Goal: Task Accomplishment & Management: Use online tool/utility

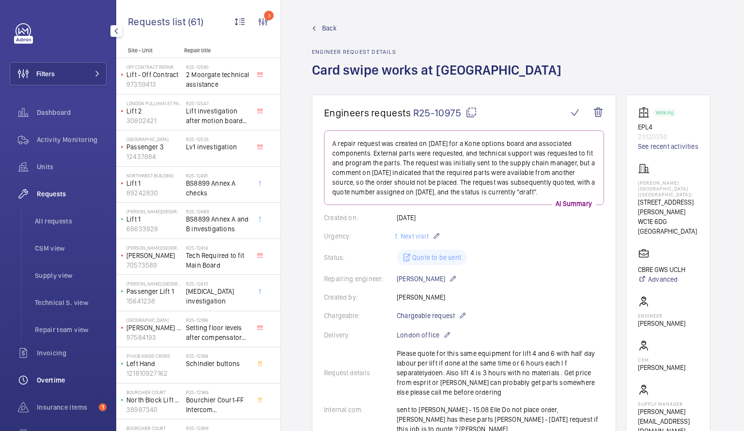
click at [58, 380] on span "Overtime" at bounding box center [72, 380] width 70 height 10
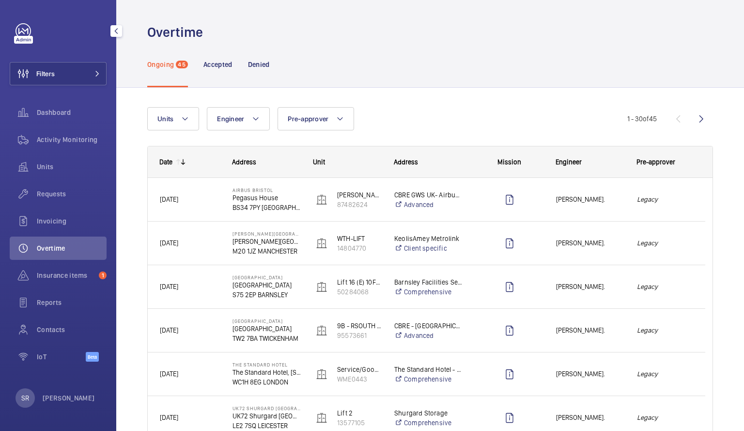
drag, startPoint x: 55, startPoint y: 253, endPoint x: 52, endPoint y: 257, distance: 5.5
click at [52, 257] on div "Overtime" at bounding box center [58, 248] width 97 height 23
click at [225, 63] on p "Accepted" at bounding box center [218, 65] width 29 height 10
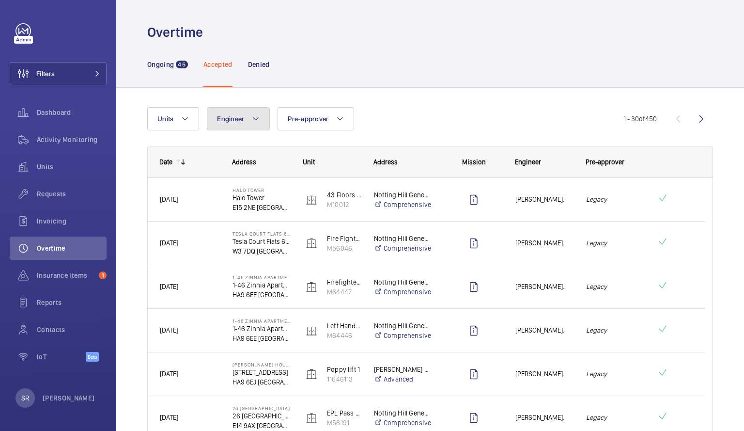
click at [234, 120] on span "Engineer" at bounding box center [230, 119] width 27 height 8
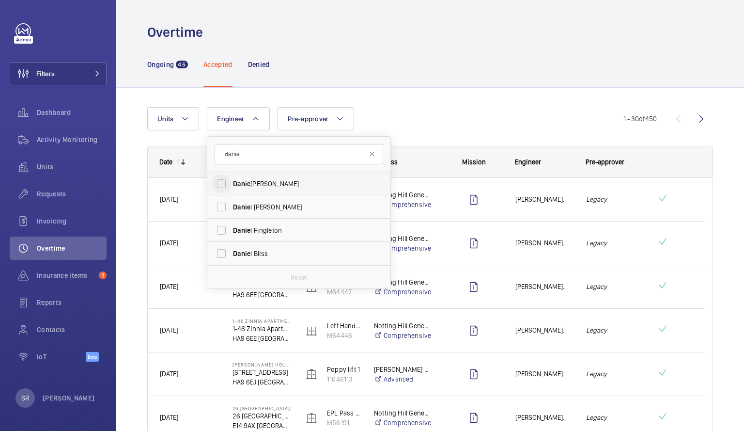
type input "danie"
click at [216, 182] on input "[PERSON_NAME]" at bounding box center [221, 183] width 19 height 19
checkbox input "true"
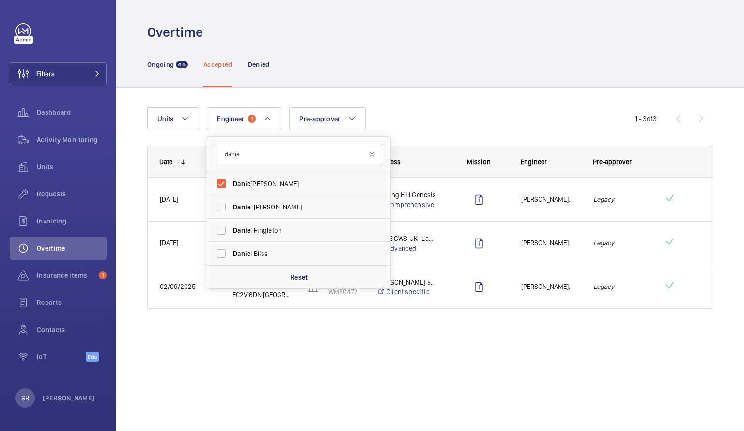
click at [405, 362] on wm-front-admin-overtime "Overtime Ongoing 45 Accepted Denied Units Engineer 1 [PERSON_NAME] [PERSON_NAME…" at bounding box center [430, 215] width 628 height 431
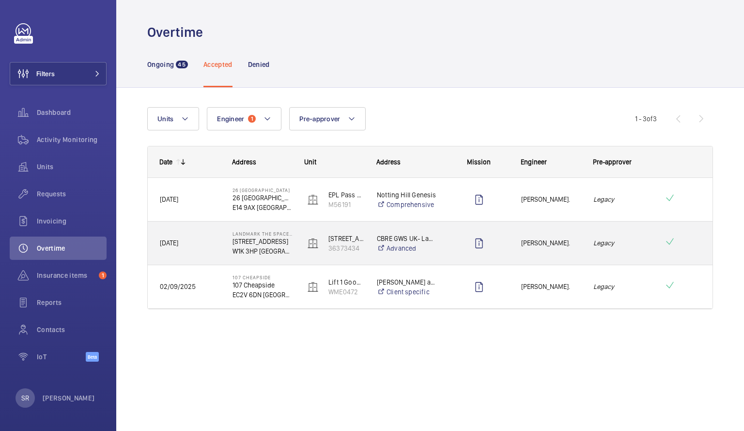
click at [452, 240] on div at bounding box center [479, 243] width 60 height 24
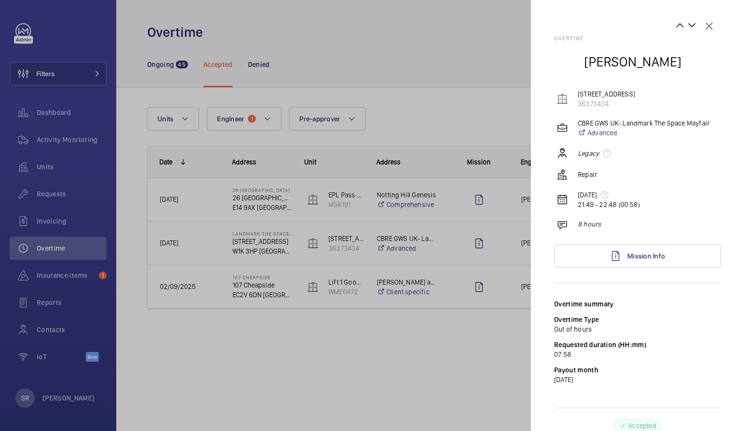
scroll to position [8, 0]
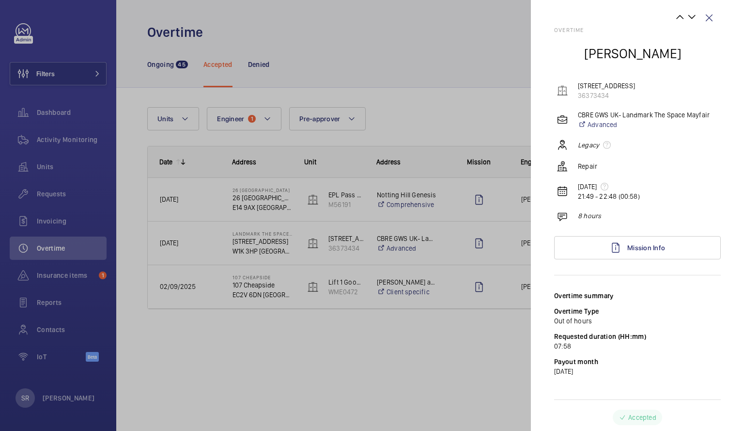
click at [42, 157] on div at bounding box center [372, 215] width 744 height 431
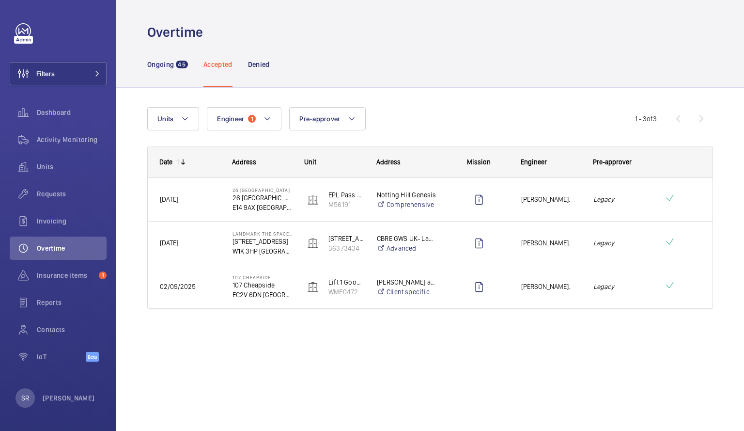
scroll to position [0, 0]
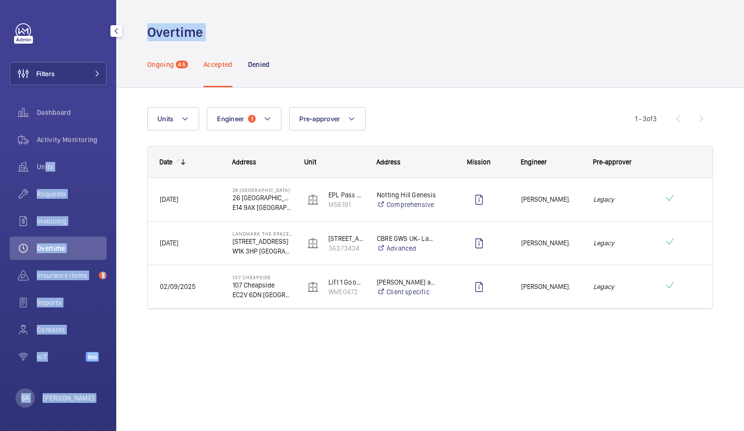
drag, startPoint x: 42, startPoint y: 157, endPoint x: 163, endPoint y: 71, distance: 148.9
click at [163, 71] on mat-sidenav-content "Filters Dashboard Activity Monitoring Units Requests Invoicing Overtime Insuran…" at bounding box center [372, 215] width 744 height 431
click at [163, 71] on div "Ongoing 45" at bounding box center [167, 64] width 41 height 46
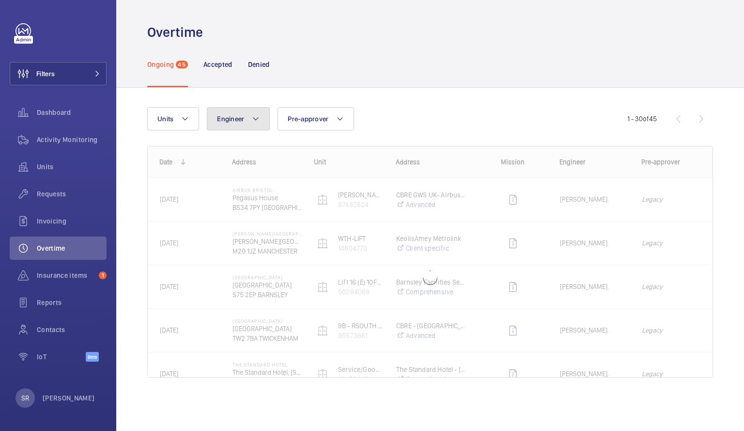
click at [245, 122] on button "Engineer" at bounding box center [238, 118] width 63 height 23
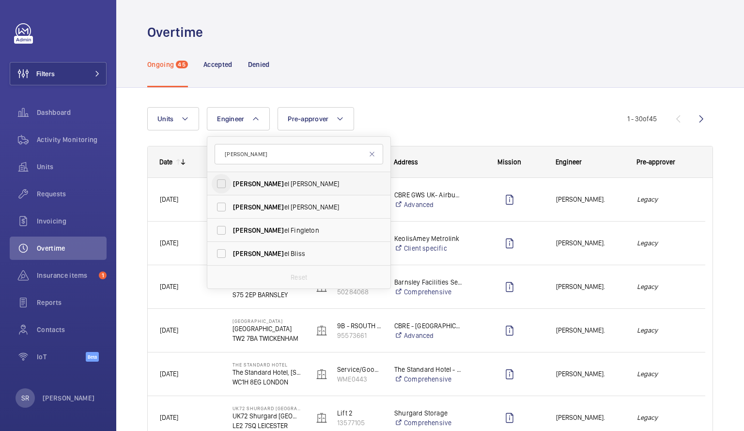
type input "[PERSON_NAME]"
click at [221, 183] on input "[PERSON_NAME]" at bounding box center [221, 183] width 19 height 19
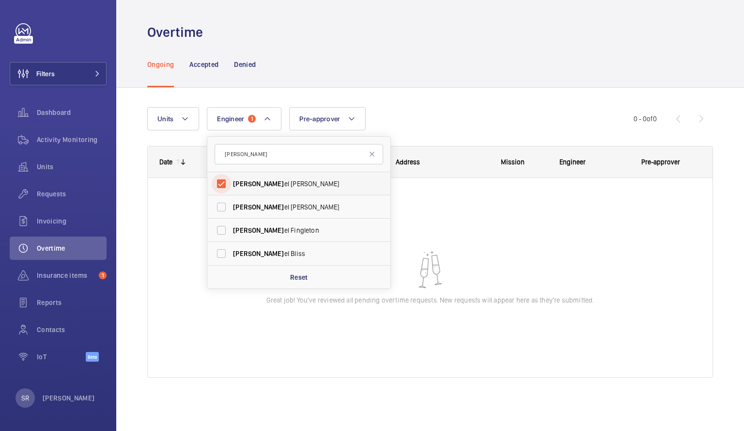
click at [223, 183] on input "[PERSON_NAME]" at bounding box center [221, 183] width 19 height 19
checkbox input "false"
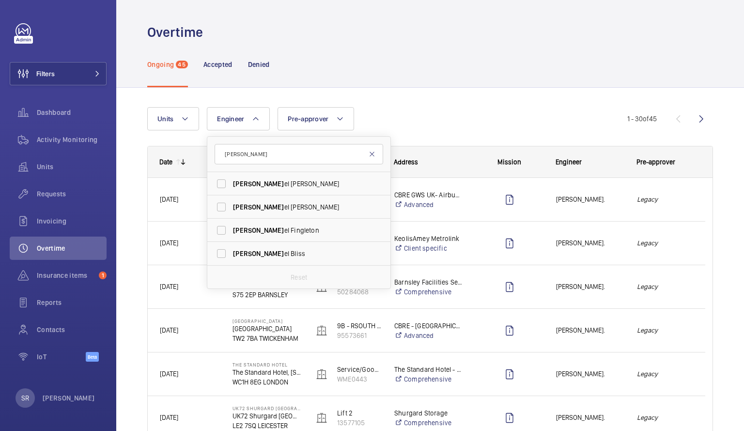
click at [372, 155] on mat-icon at bounding box center [372, 154] width 8 height 8
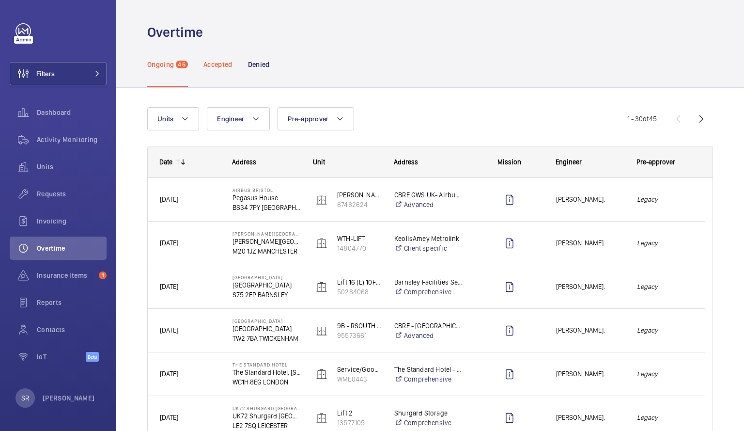
click at [226, 64] on p "Accepted" at bounding box center [218, 65] width 29 height 10
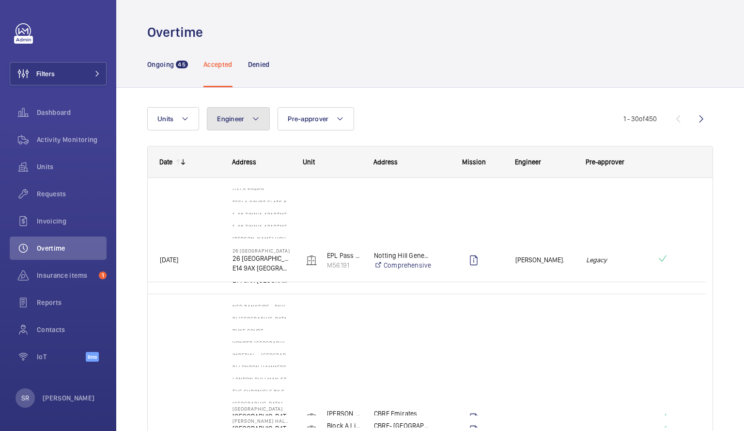
click at [251, 112] on button "Engineer" at bounding box center [238, 118] width 63 height 23
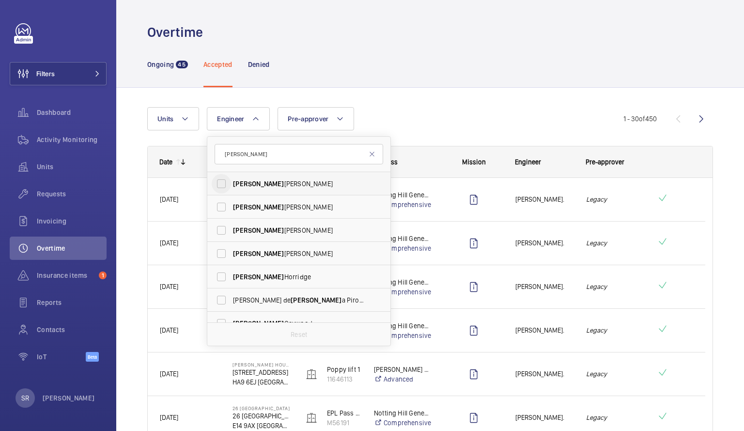
type input "[PERSON_NAME]"
click at [222, 184] on input "[PERSON_NAME]" at bounding box center [221, 183] width 19 height 19
checkbox input "true"
click at [539, 113] on div "Units Engineer 1 [PERSON_NAME] [PERSON_NAME] [PERSON_NAME] [PERSON_NAME] [PERSO…" at bounding box center [388, 118] width 483 height 23
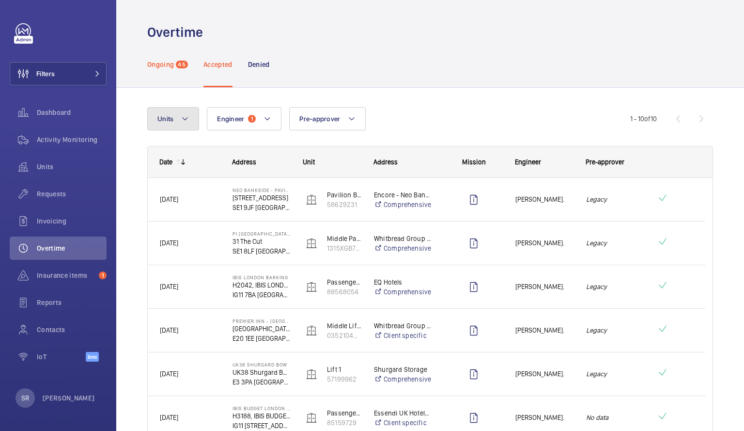
drag, startPoint x: 151, startPoint y: 95, endPoint x: 158, endPoint y: 61, distance: 34.6
click at [158, 61] on wm-front-tabs "Ongoing 45 Accepted Denied Units Engineer 1 Pre-approver More filters Reset all…" at bounding box center [430, 351] width 628 height 620
click at [158, 61] on p "Ongoing" at bounding box center [160, 65] width 27 height 10
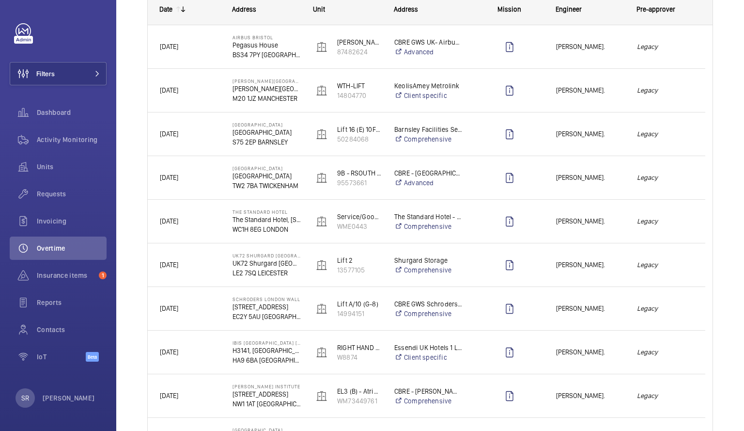
scroll to position [182, 0]
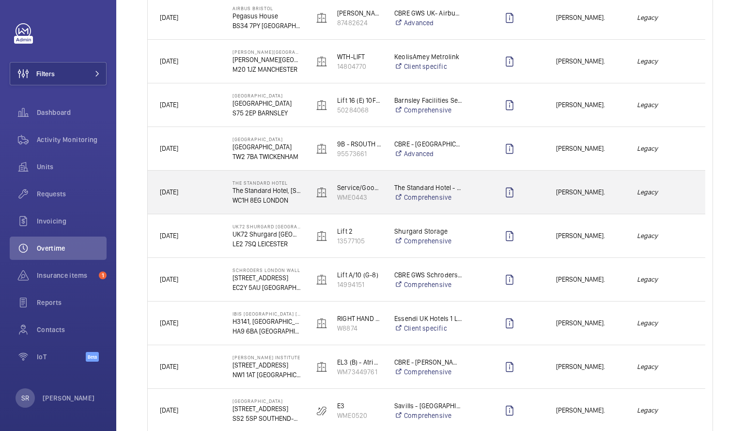
click at [604, 193] on span "[PERSON_NAME]." at bounding box center [590, 192] width 68 height 11
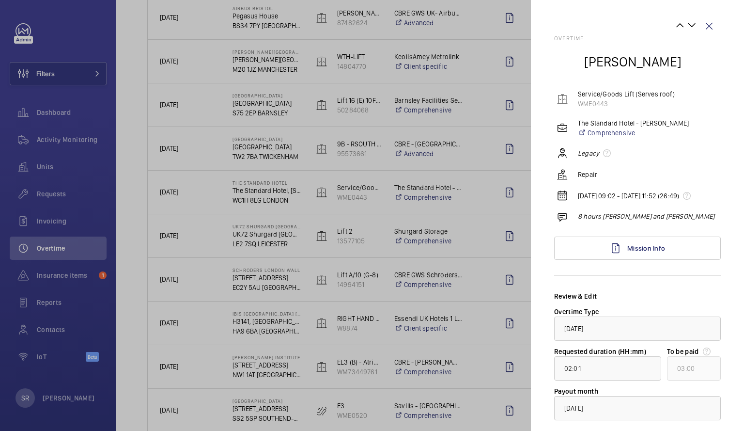
scroll to position [65, 0]
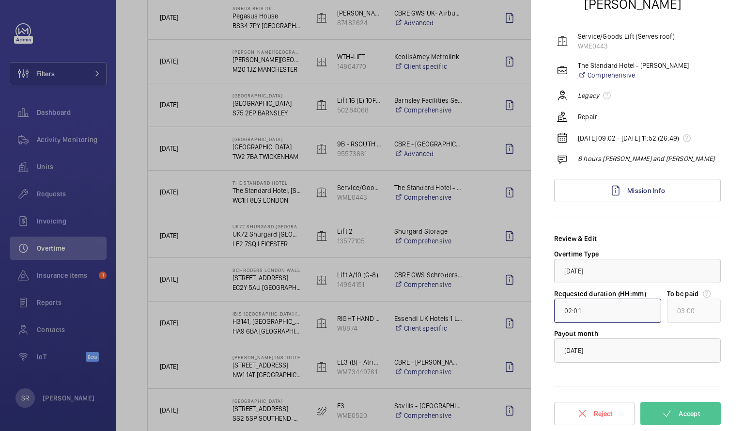
click at [572, 310] on input "02:01" at bounding box center [607, 311] width 107 height 24
type input "00:01"
type input "01:00"
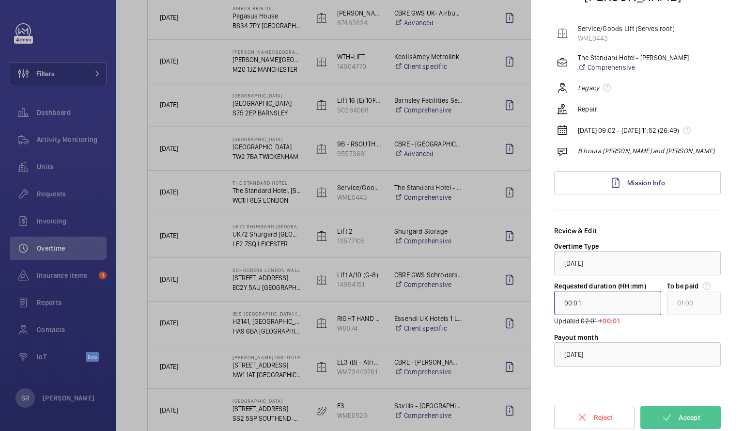
type input "07:01"
type input "08:00"
click at [679, 421] on span "Accept" at bounding box center [689, 417] width 21 height 8
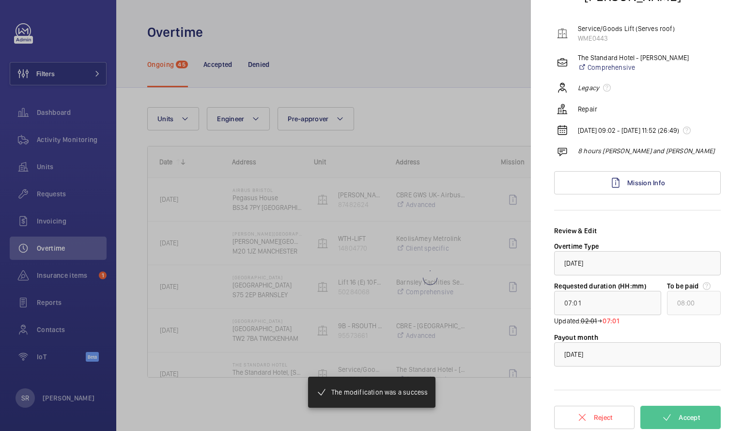
scroll to position [0, 0]
type input "00:15"
type input "01:00"
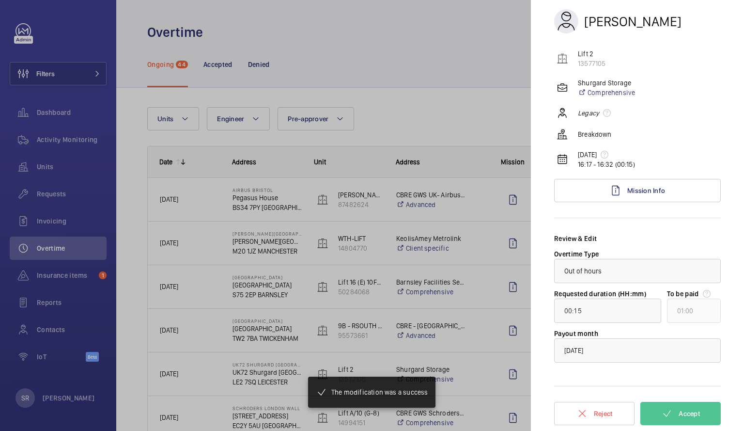
scroll to position [40, 0]
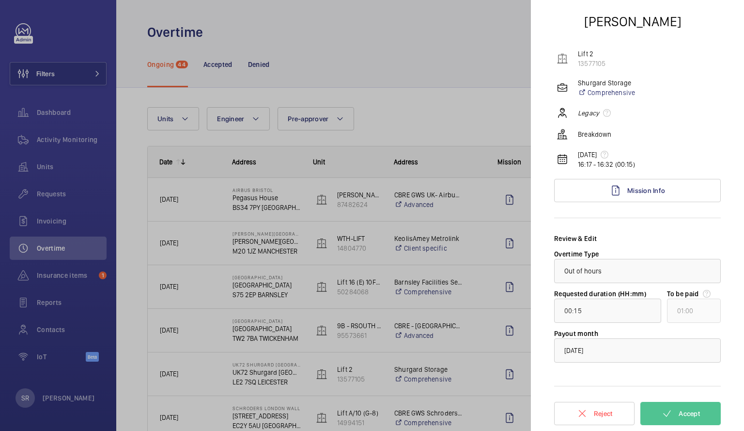
click at [448, 110] on div at bounding box center [372, 215] width 744 height 431
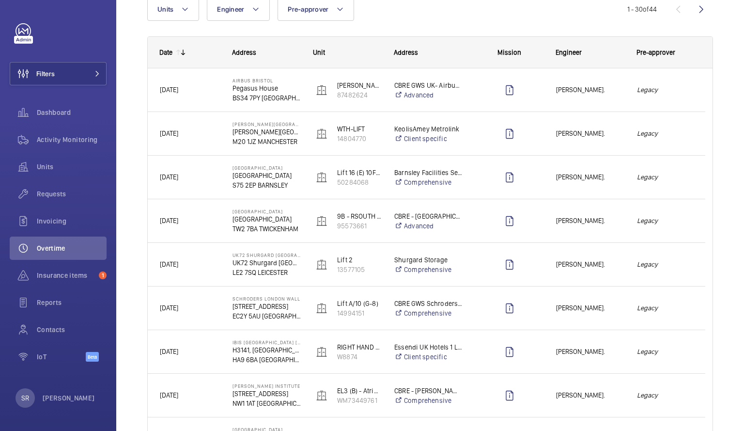
scroll to position [149, 0]
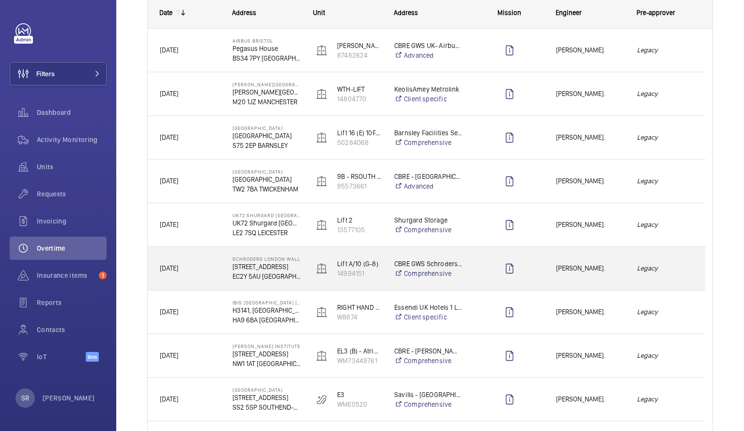
click at [582, 274] on div "[PERSON_NAME]." at bounding box center [585, 268] width 80 height 31
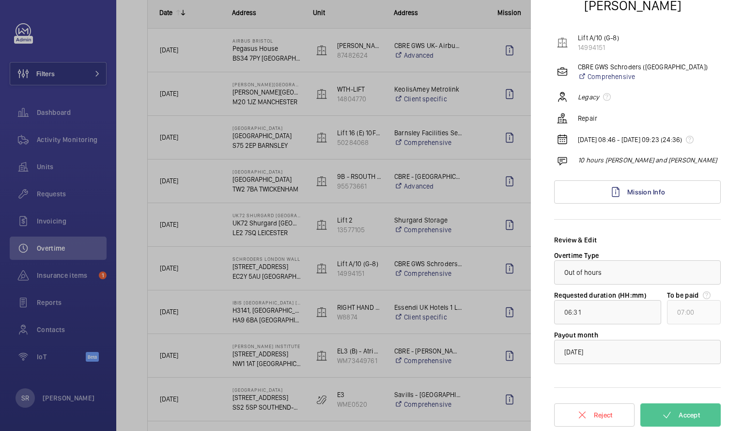
scroll to position [65, 0]
click at [571, 310] on input "06:31" at bounding box center [607, 311] width 107 height 24
type input "00:31"
type input "01:00"
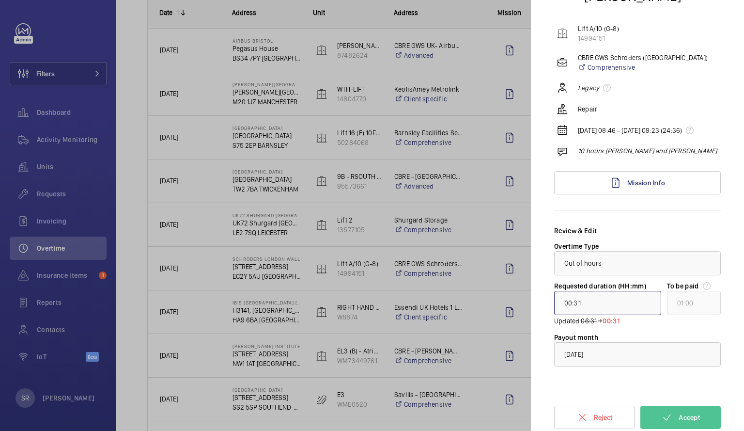
click at [584, 311] on input "00:31" at bounding box center [607, 303] width 107 height 24
type input "00:00"
click at [570, 313] on input "00:00" at bounding box center [607, 303] width 107 height 24
type input "01:00"
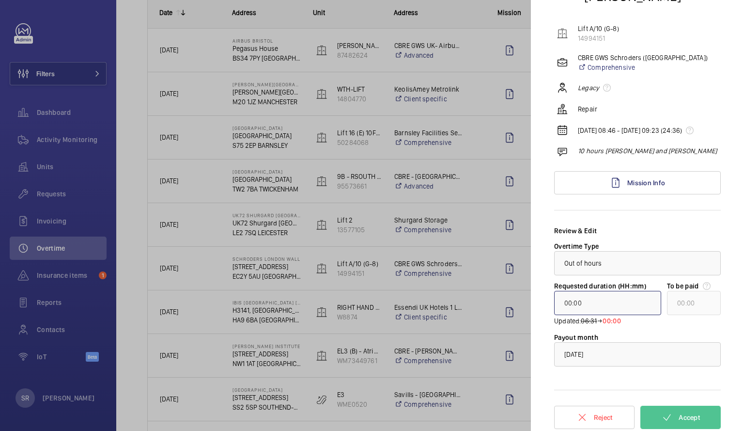
type input "01:00"
type input "10:00"
click at [679, 421] on span "Accept" at bounding box center [689, 417] width 21 height 8
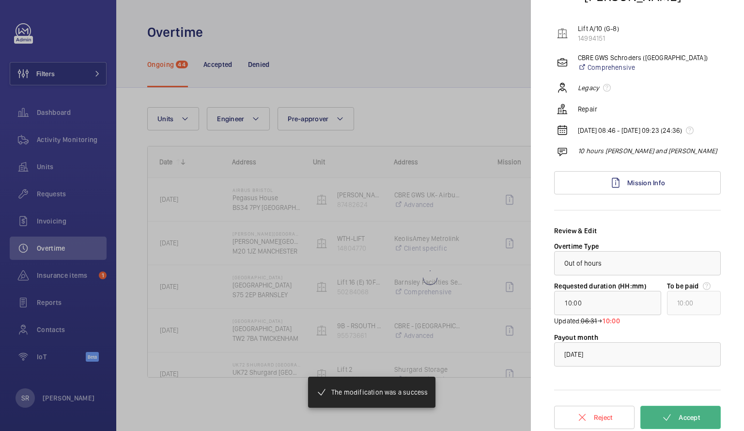
scroll to position [0, 0]
type input "12:02"
type input "13:00"
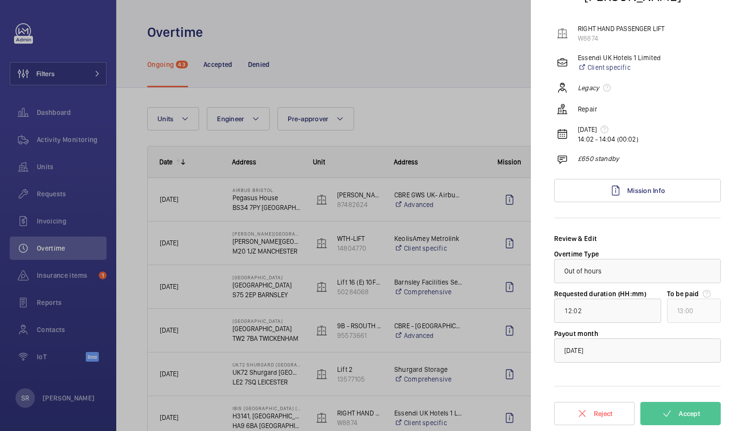
click at [476, 103] on div at bounding box center [372, 215] width 744 height 431
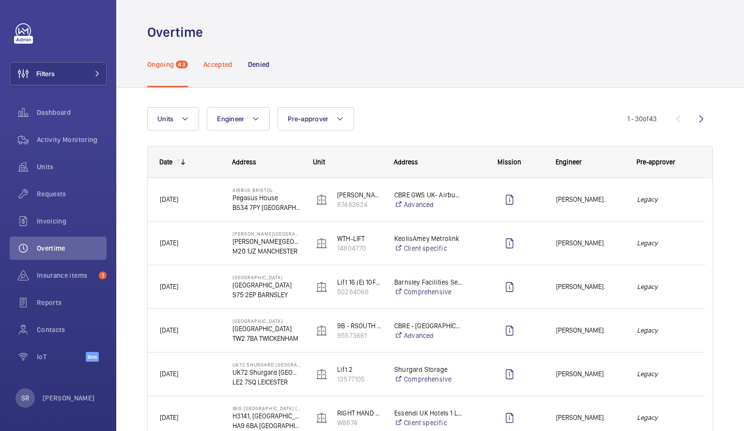
click at [218, 61] on p "Accepted" at bounding box center [218, 65] width 29 height 10
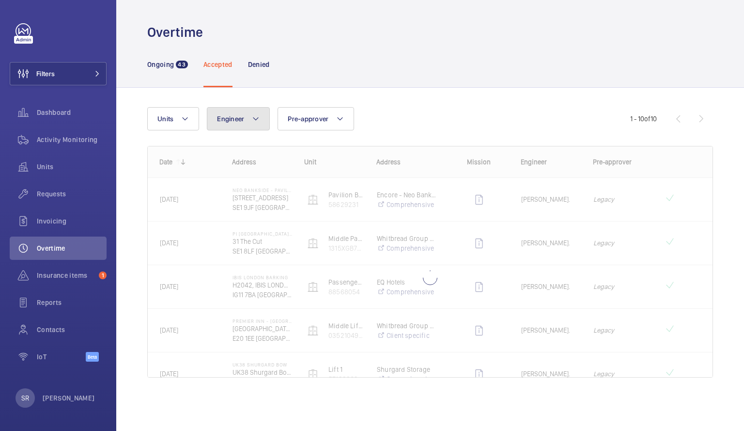
click at [237, 113] on button "Engineer" at bounding box center [238, 118] width 63 height 23
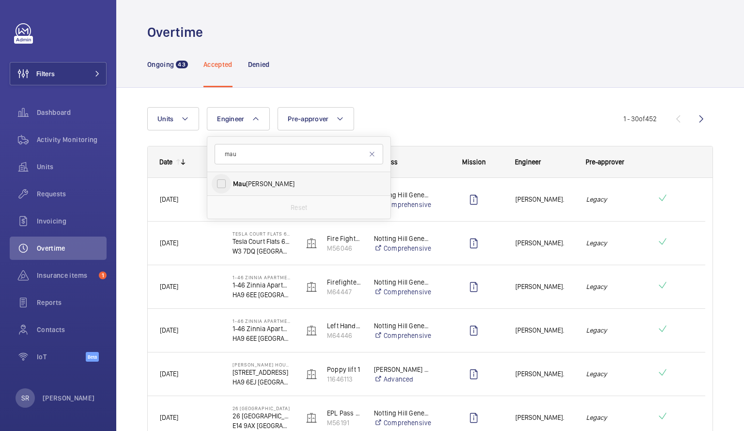
type input "mau"
click at [219, 183] on input "[PERSON_NAME]" at bounding box center [221, 183] width 19 height 19
checkbox input "true"
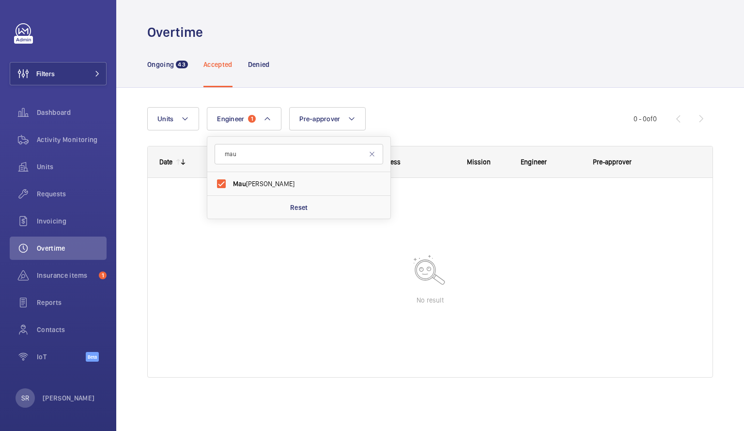
click at [433, 228] on div at bounding box center [430, 277] width 565 height 199
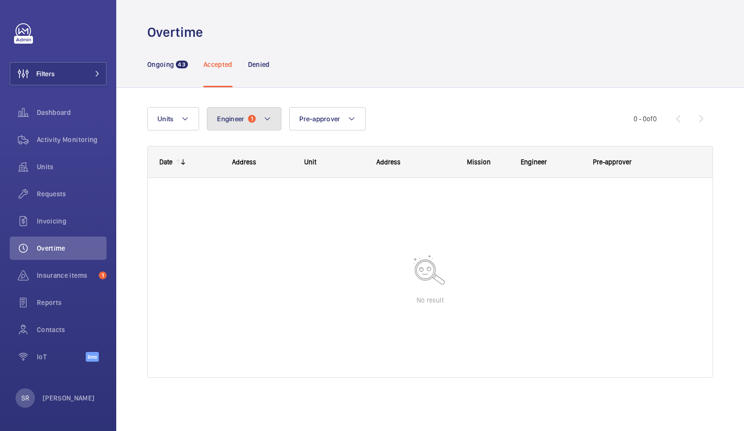
click at [267, 118] on mat-icon at bounding box center [268, 119] width 8 height 12
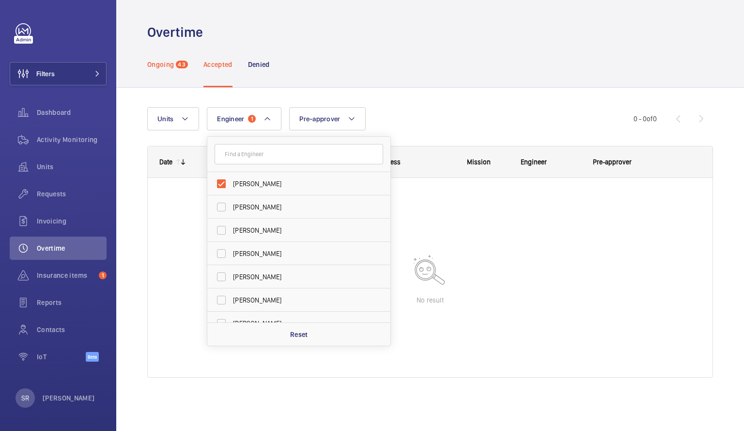
click at [166, 73] on div "Ongoing 43" at bounding box center [167, 64] width 41 height 46
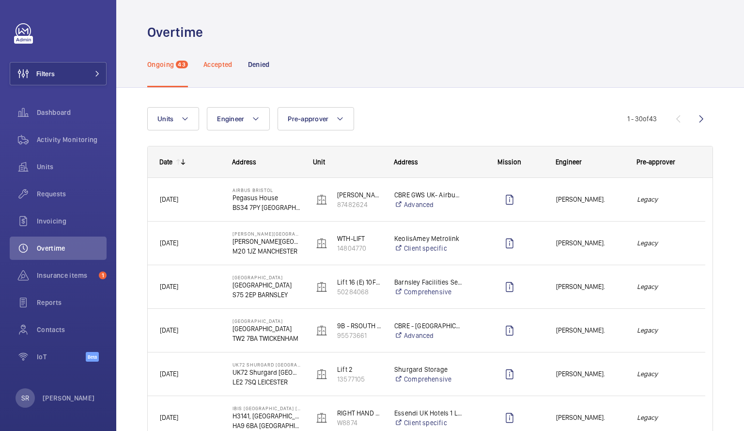
click at [222, 65] on p "Accepted" at bounding box center [218, 65] width 29 height 10
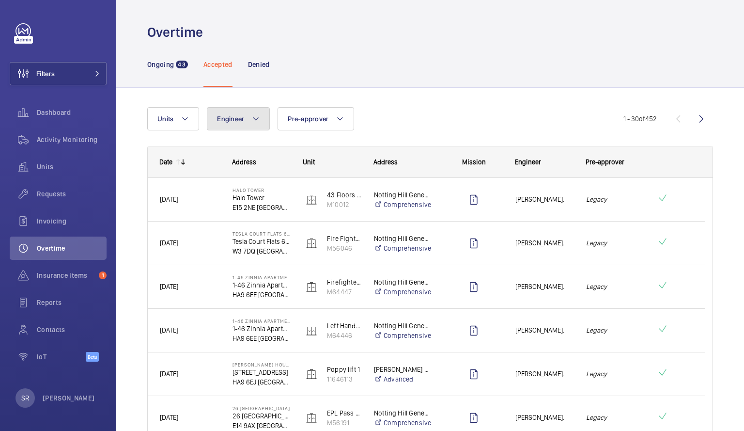
click at [263, 111] on button "Engineer" at bounding box center [238, 118] width 63 height 23
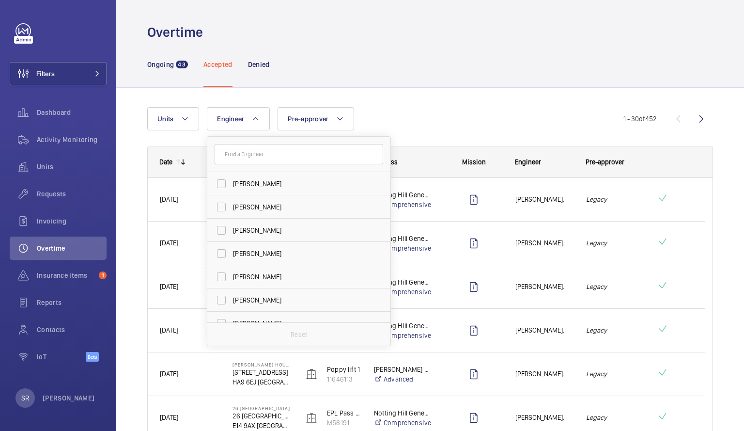
click at [256, 151] on input "text" at bounding box center [299, 154] width 169 height 20
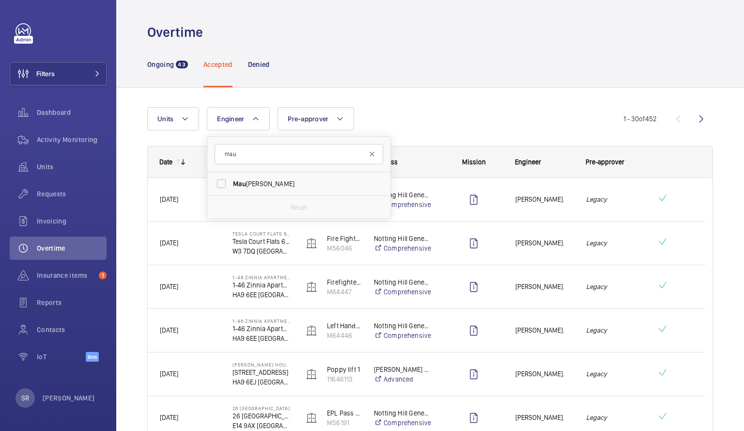
type input "mau"
click at [373, 155] on mat-icon at bounding box center [372, 154] width 8 height 8
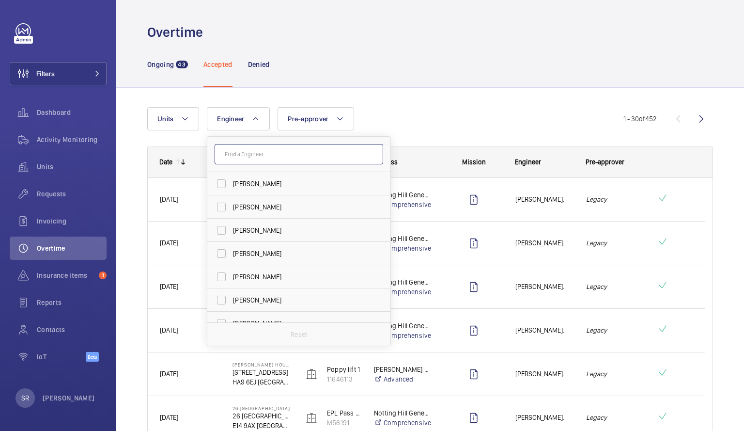
click at [249, 147] on input "text" at bounding box center [299, 154] width 169 height 20
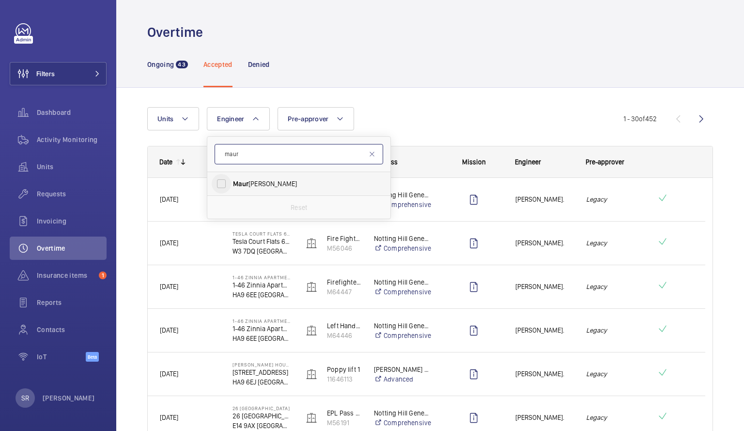
type input "maur"
click at [224, 179] on input "Maur ice [PERSON_NAME]" at bounding box center [221, 183] width 19 height 19
checkbox input "true"
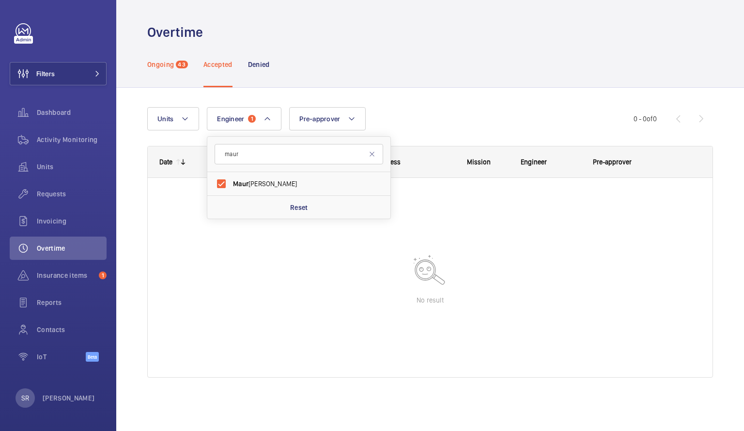
click at [169, 61] on p "Ongoing" at bounding box center [160, 65] width 27 height 10
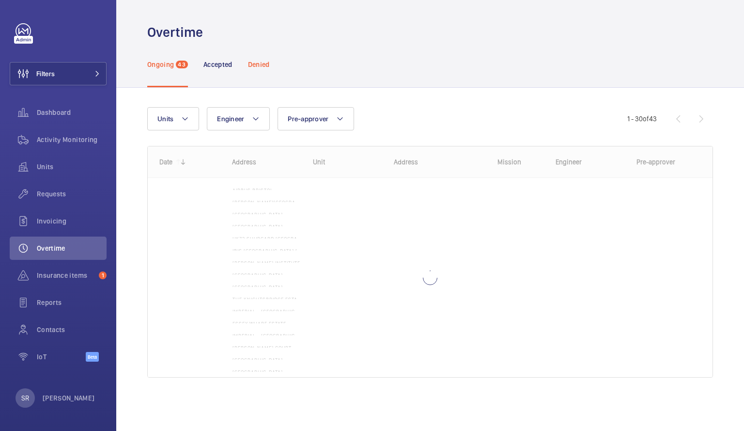
click at [267, 66] on p "Denied" at bounding box center [259, 65] width 22 height 10
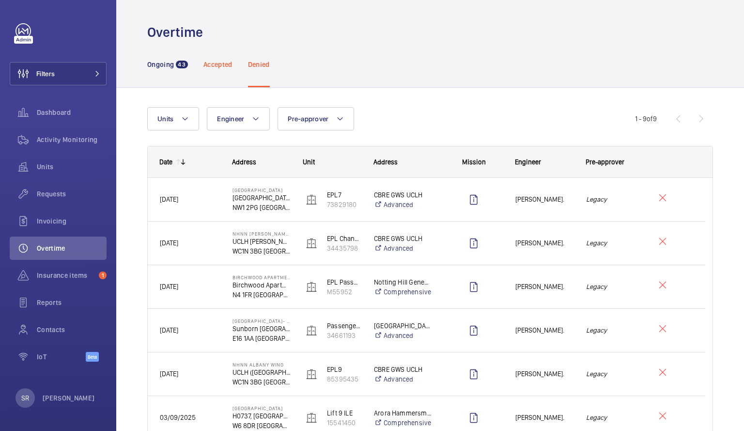
click at [208, 64] on p "Accepted" at bounding box center [218, 65] width 29 height 10
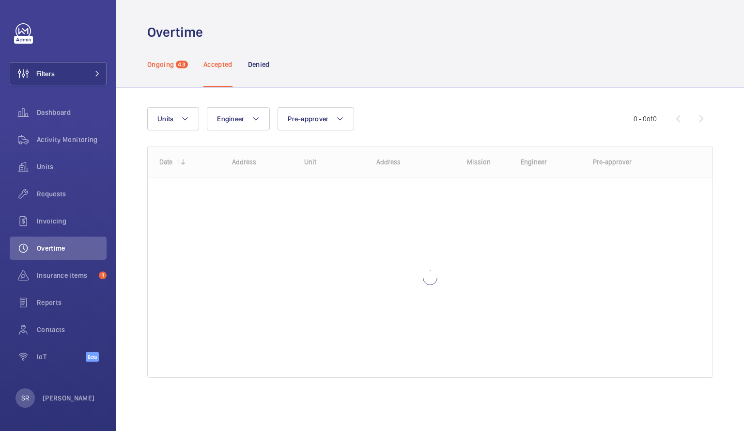
click at [165, 65] on p "Ongoing" at bounding box center [160, 65] width 27 height 10
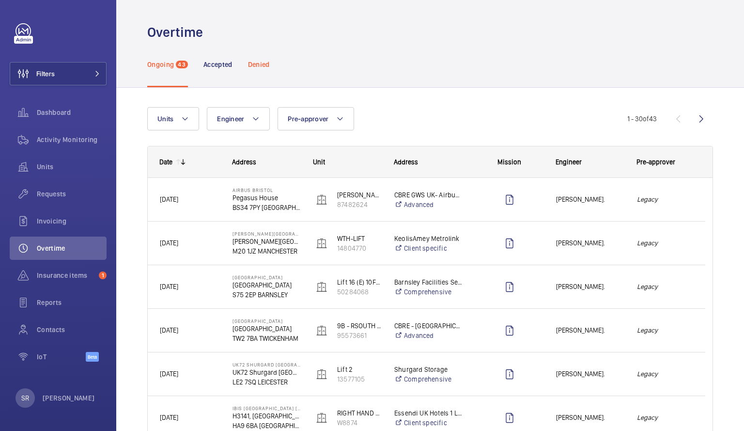
click at [269, 68] on p "Denied" at bounding box center [259, 65] width 22 height 10
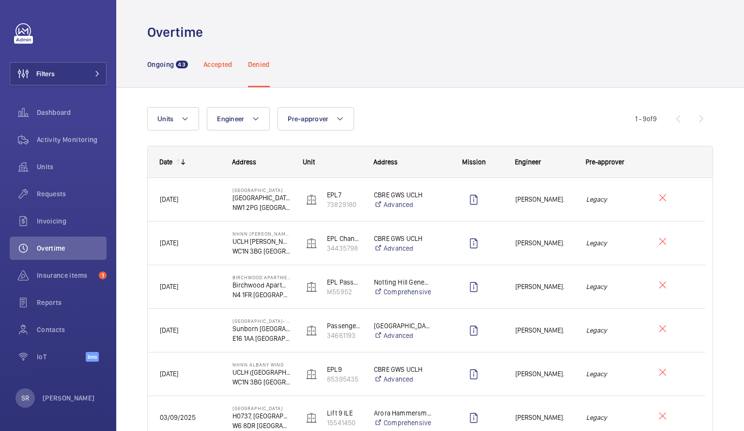
click at [215, 65] on p "Accepted" at bounding box center [218, 65] width 29 height 10
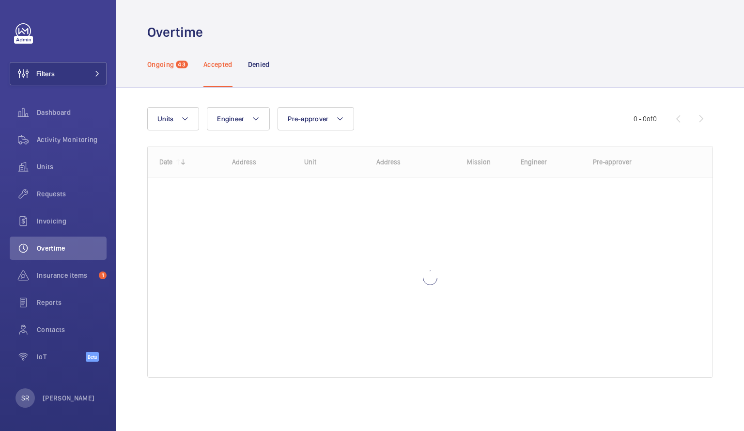
click at [160, 66] on p "Ongoing" at bounding box center [160, 65] width 27 height 10
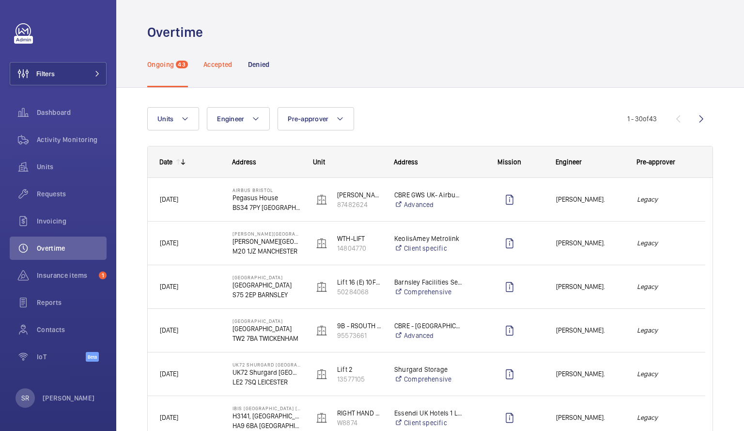
click at [223, 63] on p "Accepted" at bounding box center [218, 65] width 29 height 10
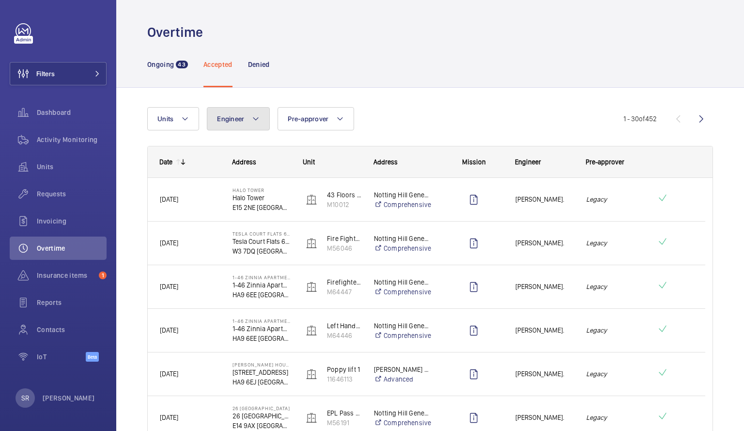
click at [264, 117] on button "Engineer" at bounding box center [238, 118] width 63 height 23
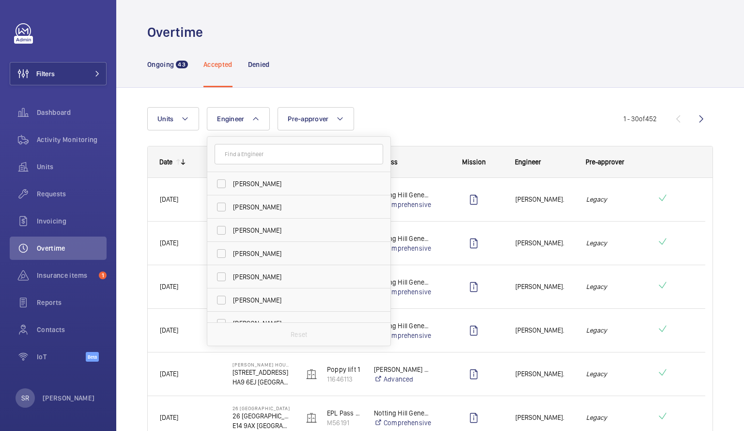
click at [253, 152] on input "text" at bounding box center [299, 154] width 169 height 20
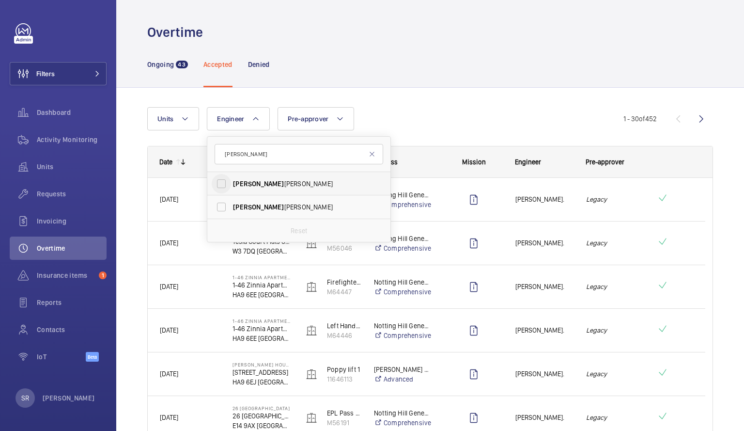
type input "[PERSON_NAME]"
click at [226, 183] on input "[PERSON_NAME]" at bounding box center [221, 183] width 19 height 19
checkbox input "true"
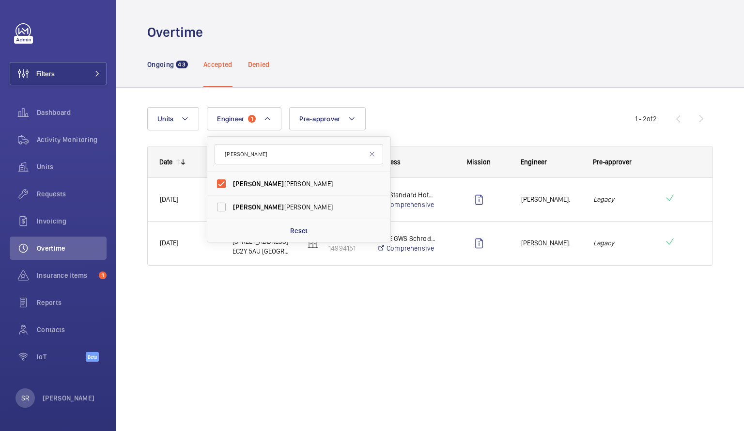
click at [262, 65] on p "Denied" at bounding box center [259, 65] width 22 height 10
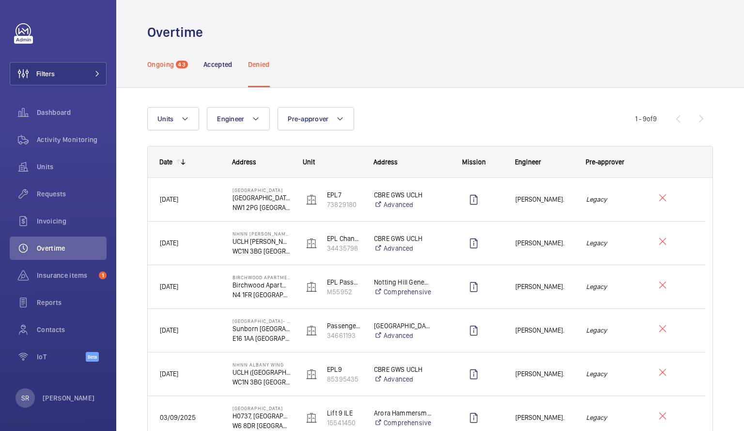
click at [167, 68] on p "Ongoing" at bounding box center [160, 65] width 27 height 10
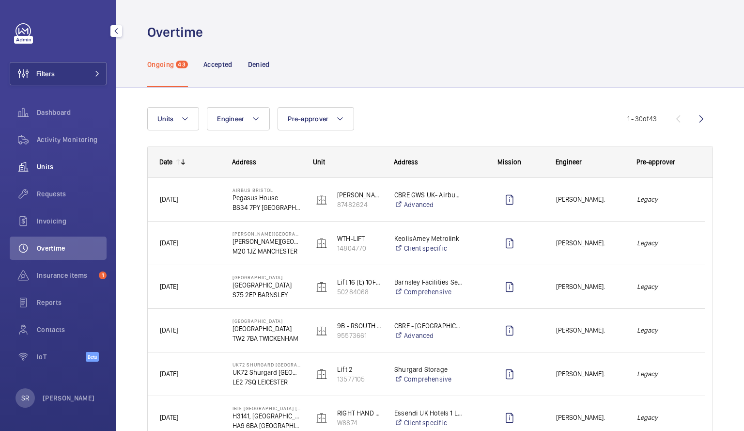
click at [46, 170] on span "Units" at bounding box center [72, 167] width 70 height 10
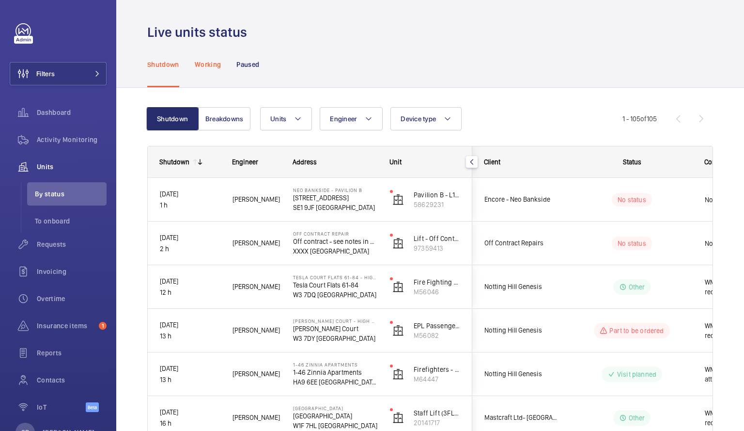
click at [213, 68] on p "Working" at bounding box center [208, 65] width 26 height 10
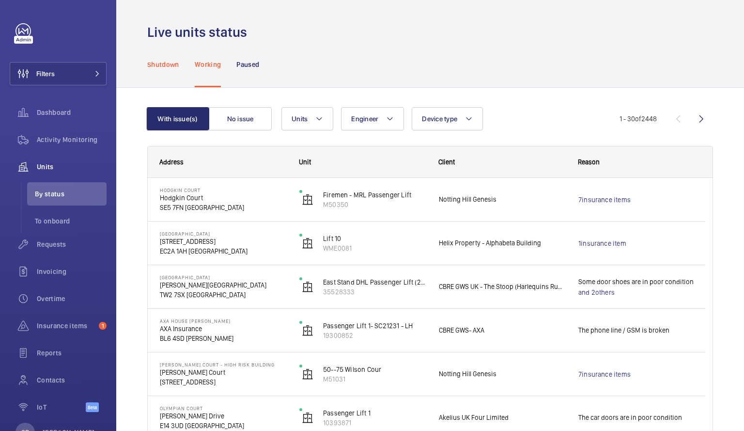
click at [163, 64] on p "Shutdown" at bounding box center [163, 65] width 32 height 10
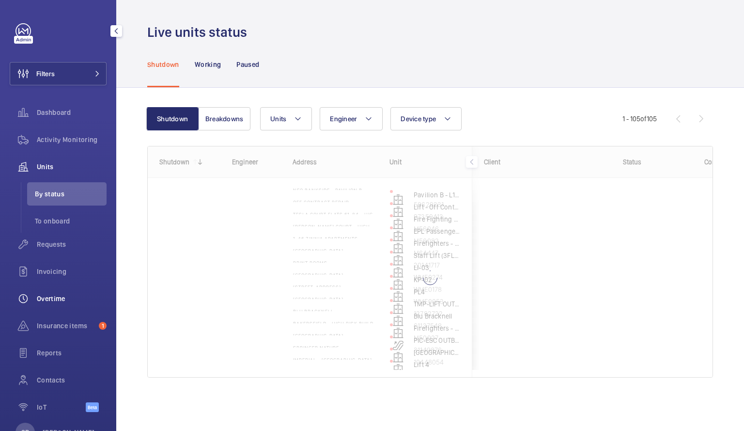
click at [65, 302] on span "Overtime" at bounding box center [72, 299] width 70 height 10
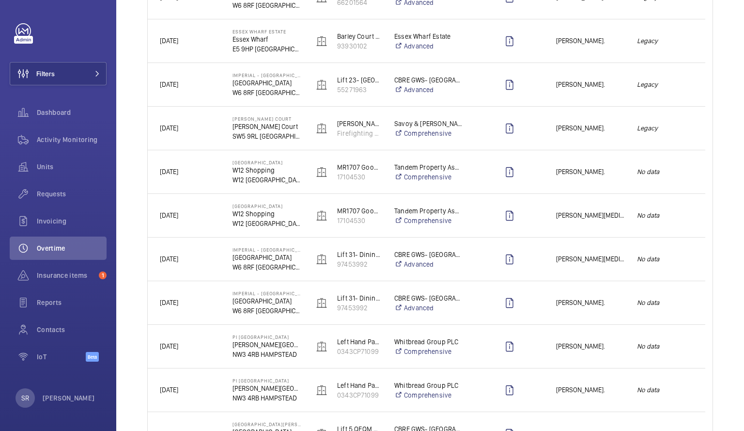
scroll to position [121, 0]
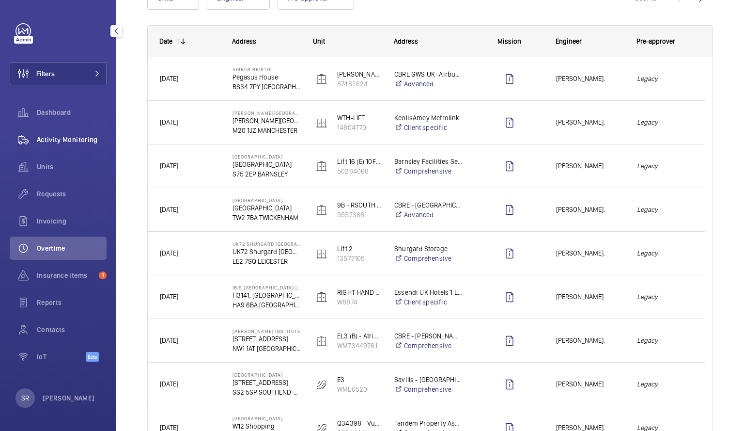
click at [91, 137] on span "Activity Monitoring" at bounding box center [72, 140] width 70 height 10
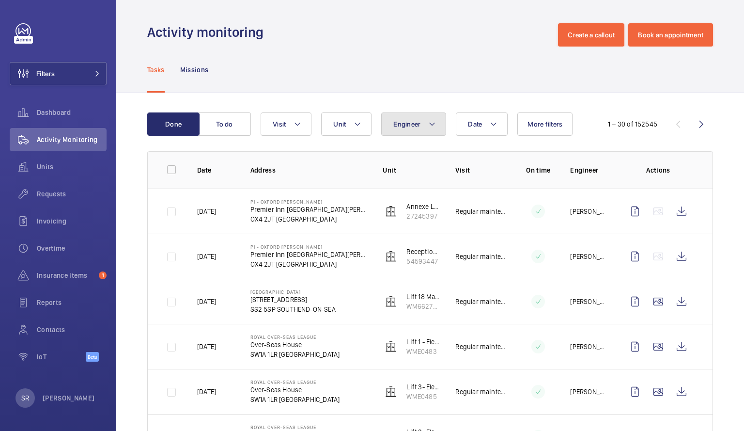
click at [412, 126] on span "Engineer" at bounding box center [407, 124] width 27 height 8
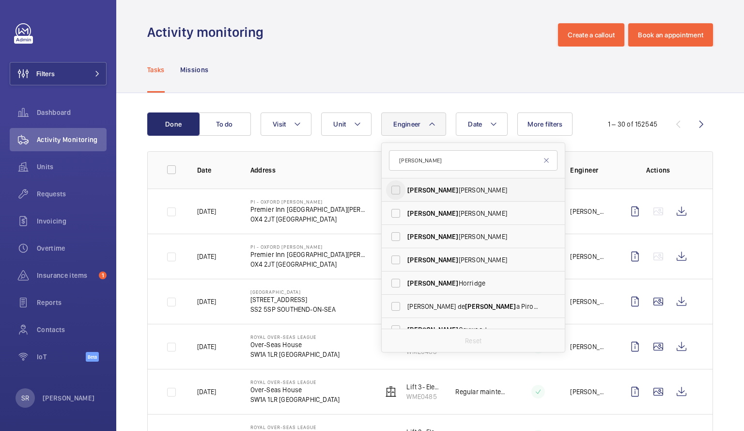
type input "[PERSON_NAME]"
click at [398, 189] on input "[PERSON_NAME]" at bounding box center [395, 189] width 19 height 19
checkbox input "true"
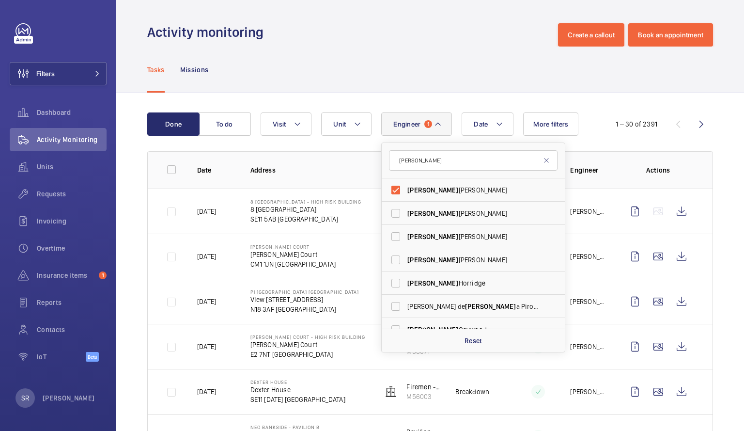
click at [312, 209] on p "8 [GEOGRAPHIC_DATA]" at bounding box center [306, 210] width 111 height 10
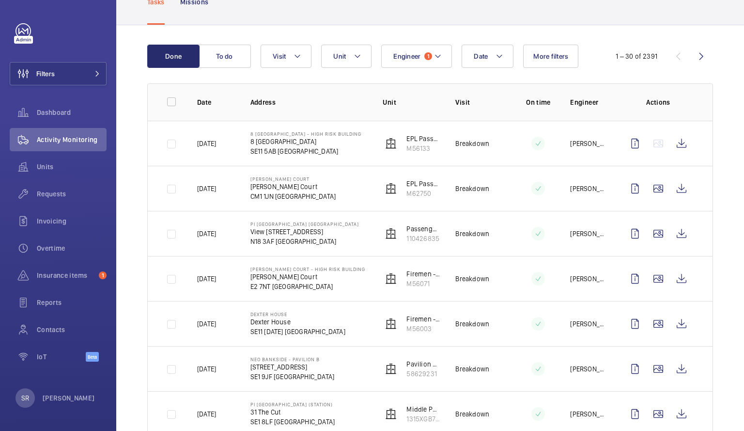
scroll to position [37, 0]
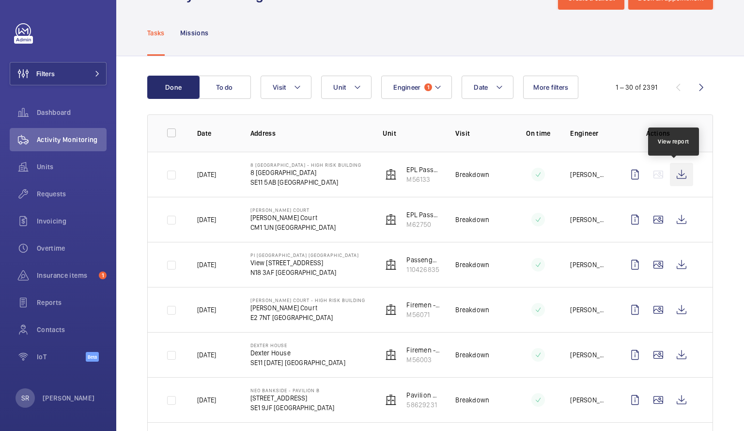
click at [673, 177] on wm-front-icon-button at bounding box center [681, 174] width 23 height 23
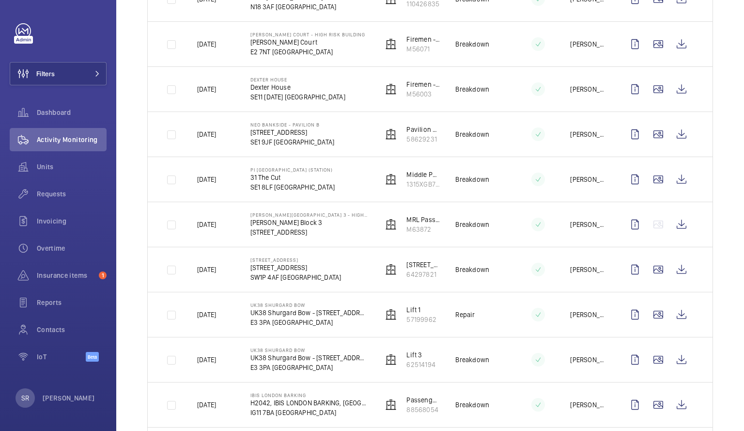
scroll to position [299, 0]
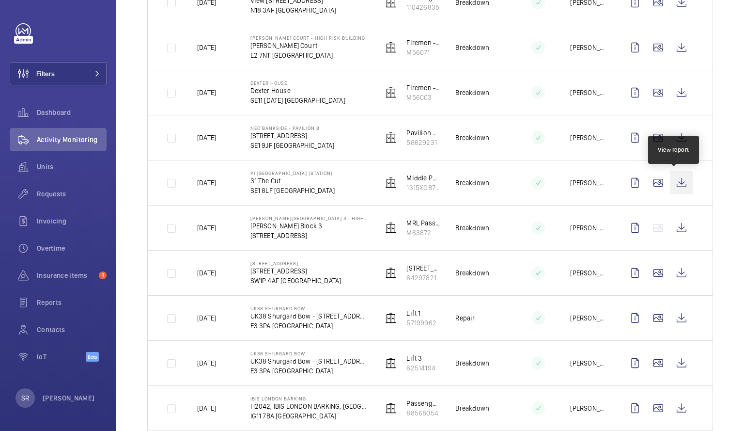
click at [679, 183] on wm-front-icon-button at bounding box center [681, 182] width 23 height 23
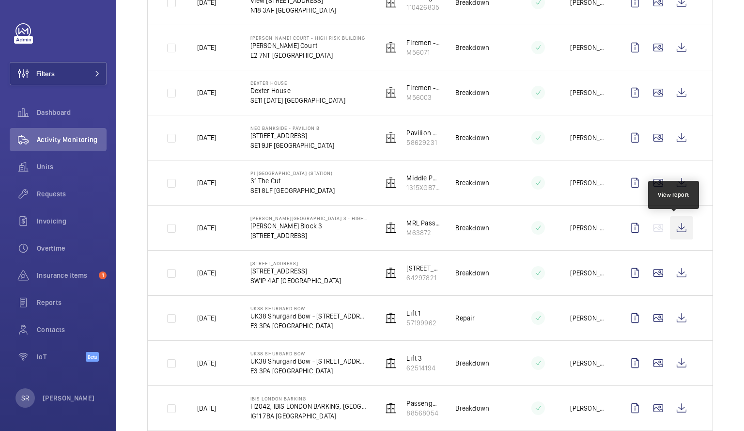
click at [680, 225] on wm-front-icon-button at bounding box center [681, 227] width 23 height 23
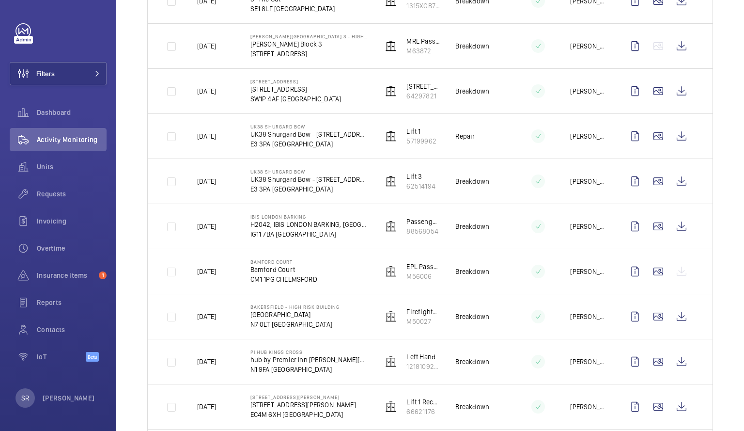
scroll to position [510, 0]
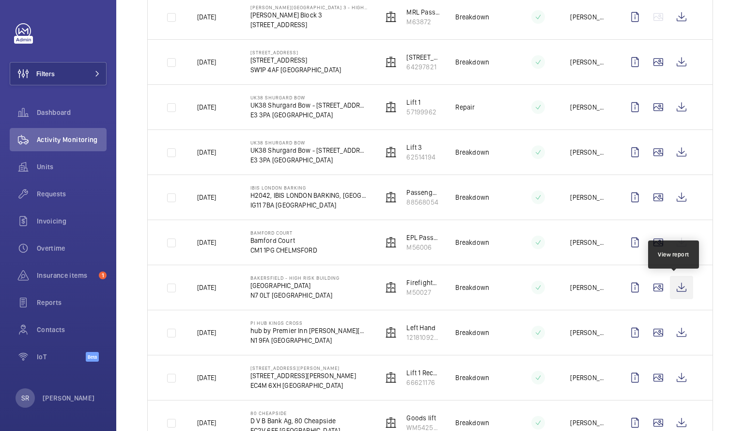
click at [675, 284] on wm-front-icon-button at bounding box center [681, 287] width 23 height 23
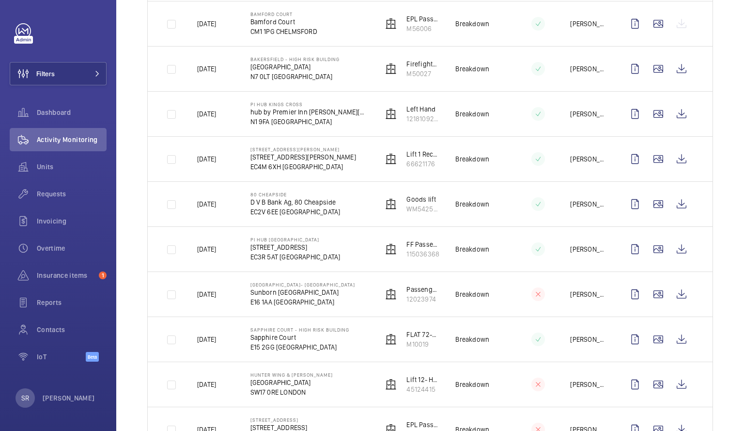
scroll to position [769, 0]
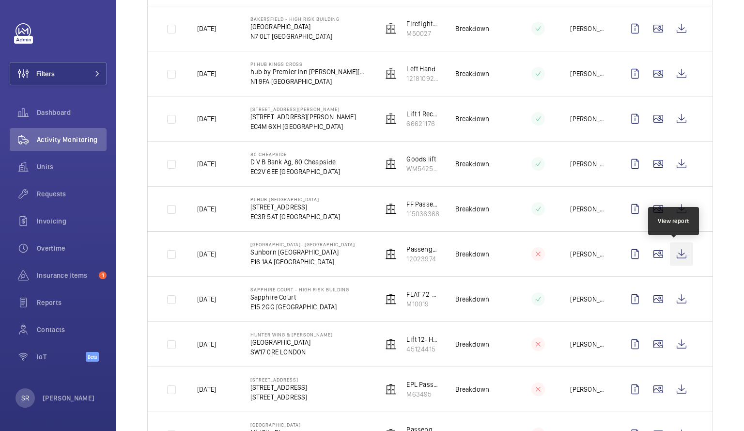
click at [673, 250] on wm-front-icon-button at bounding box center [681, 253] width 23 height 23
click at [65, 194] on span "Requests" at bounding box center [72, 194] width 70 height 10
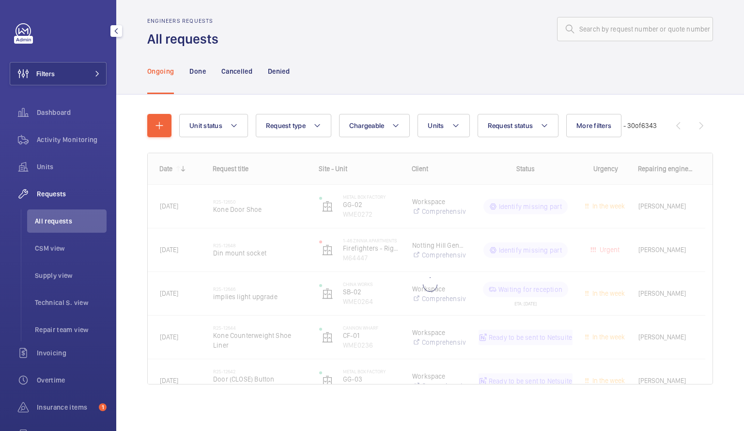
scroll to position [6, 0]
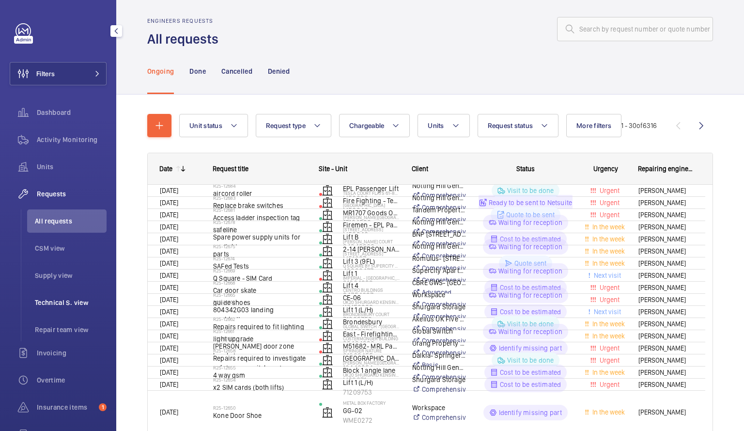
click at [57, 299] on span "Technical S. view" at bounding box center [71, 303] width 72 height 10
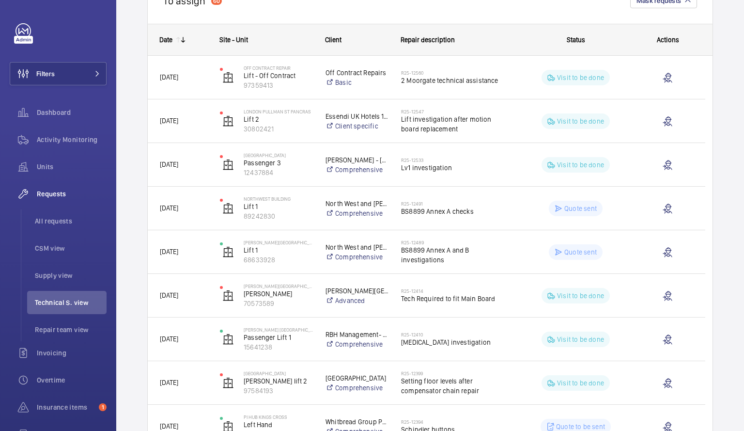
scroll to position [104, 0]
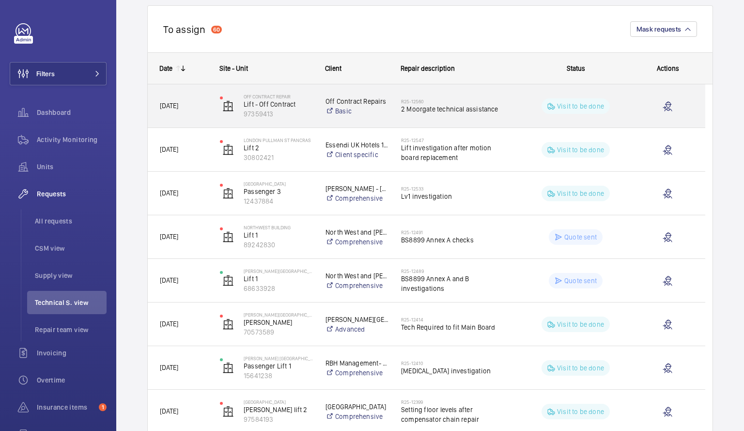
click at [465, 121] on div "R25-12560 2 Moorgate technical assistance" at bounding box center [450, 106] width 120 height 44
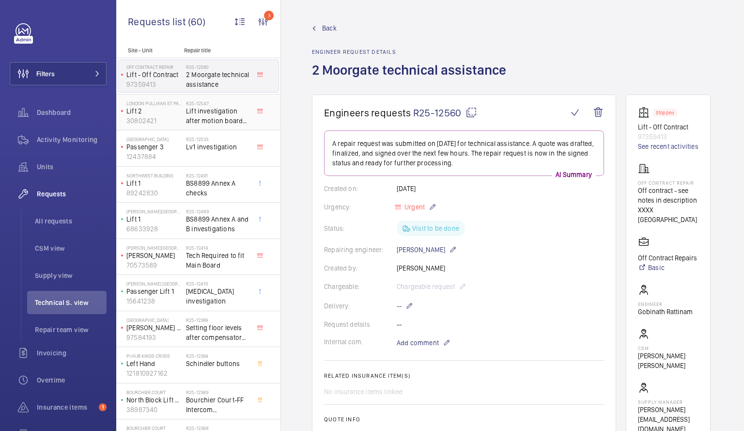
click at [199, 107] on span "Lift investigation after motion board replacement" at bounding box center [218, 115] width 64 height 19
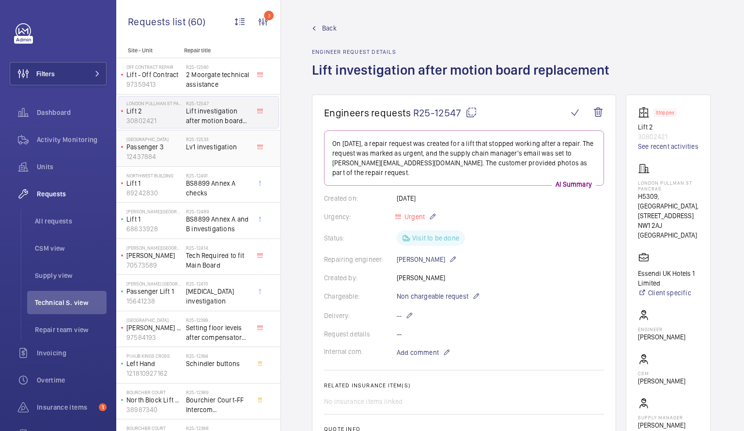
click at [193, 145] on span "Lv1 investigation" at bounding box center [218, 147] width 64 height 10
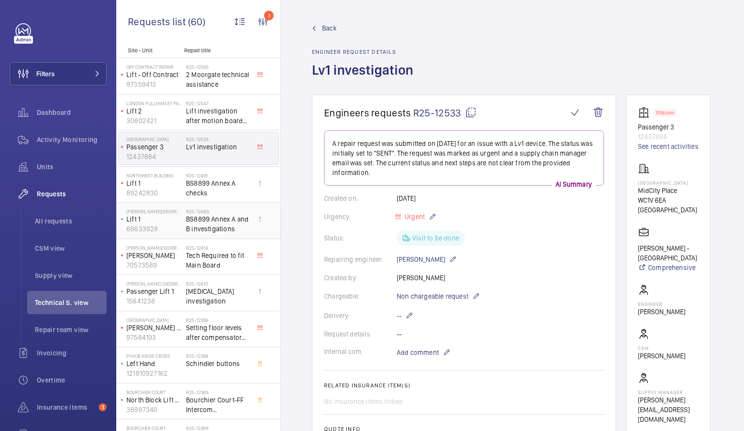
click at [213, 210] on h2 "R25-12489" at bounding box center [218, 211] width 64 height 6
